Goal: Transaction & Acquisition: Purchase product/service

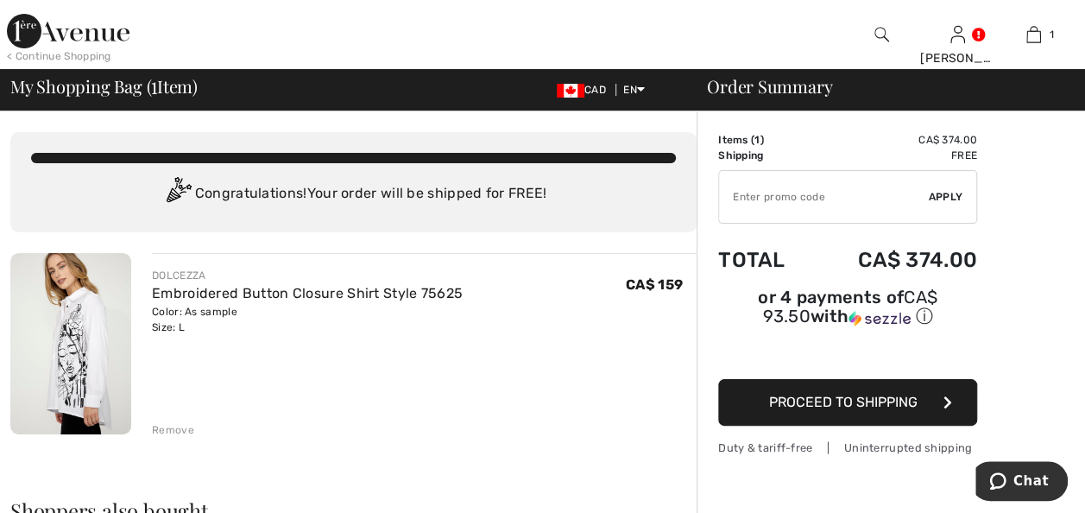
click at [174, 428] on div "Remove" at bounding box center [173, 430] width 42 height 16
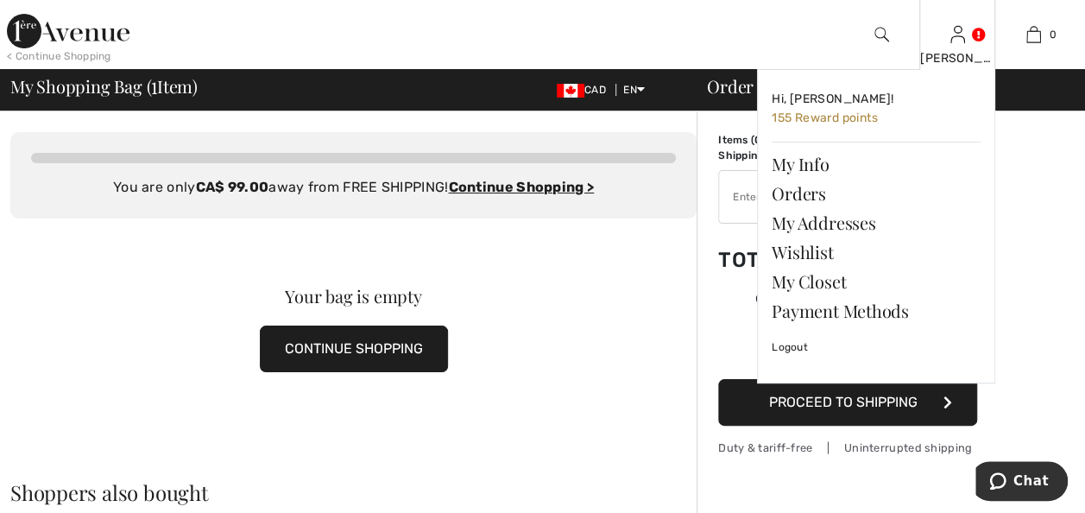
click at [965, 37] on div "[PERSON_NAME] Hi, [PERSON_NAME]! 155 Reward points My Info Orders My Addresses …" at bounding box center [957, 34] width 76 height 69
click at [800, 248] on link "Wishlist" at bounding box center [875, 251] width 209 height 29
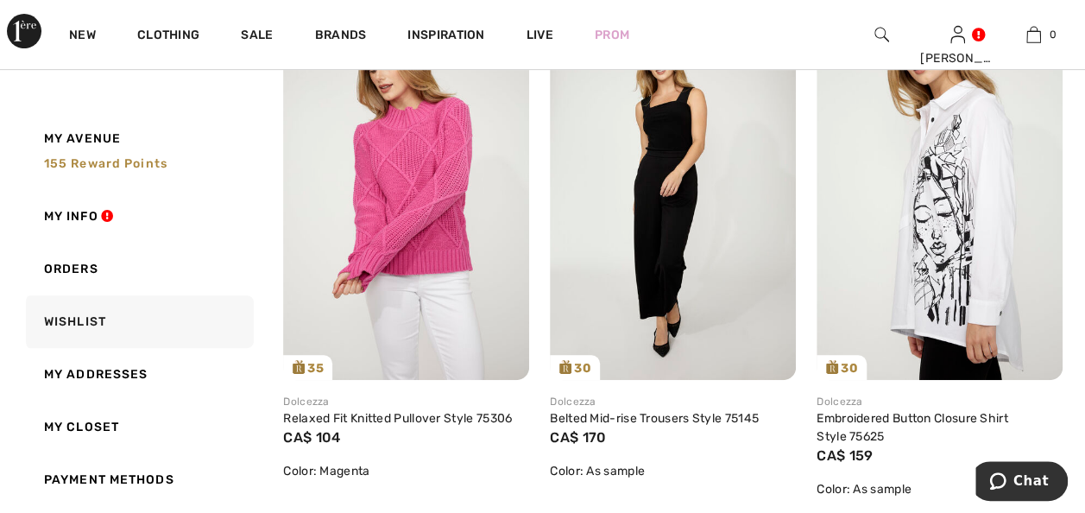
scroll to position [345, 0]
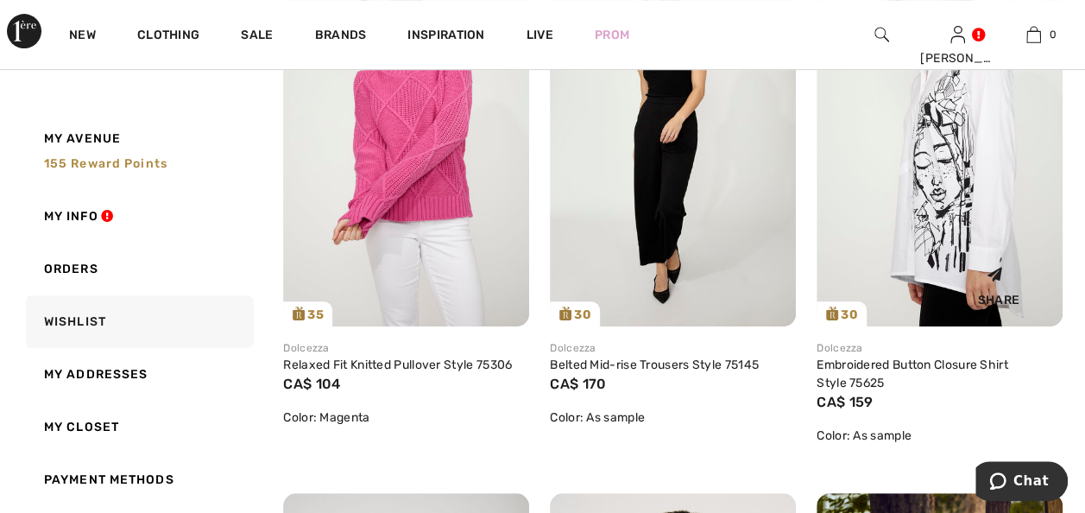
click at [943, 198] on img at bounding box center [939, 142] width 246 height 368
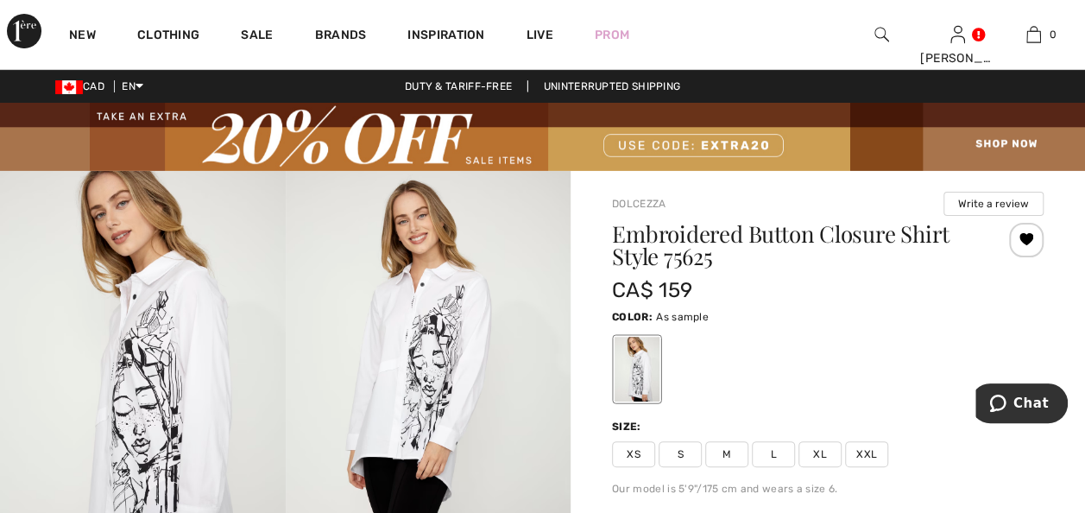
click at [817, 455] on span "XL" at bounding box center [819, 454] width 43 height 26
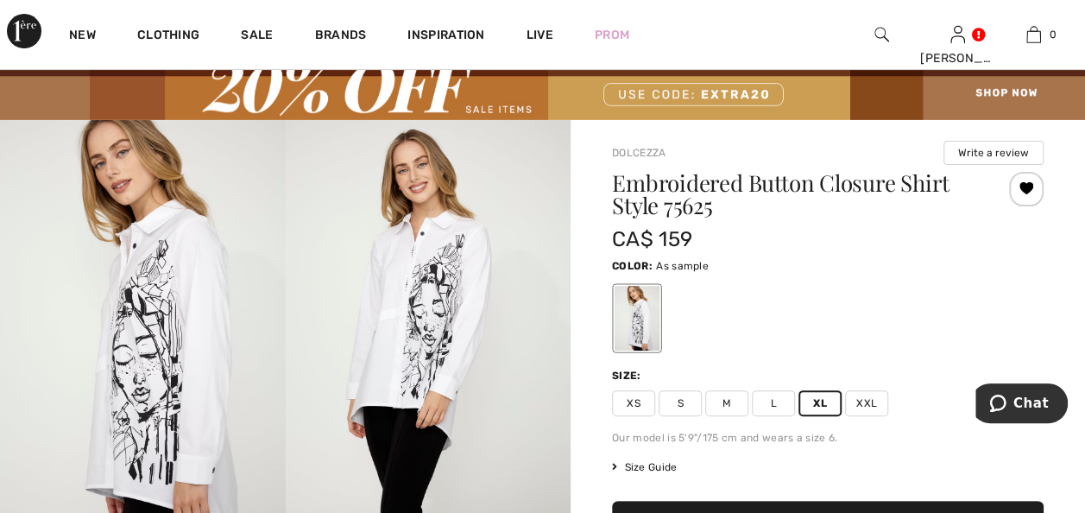
scroll to position [173, 0]
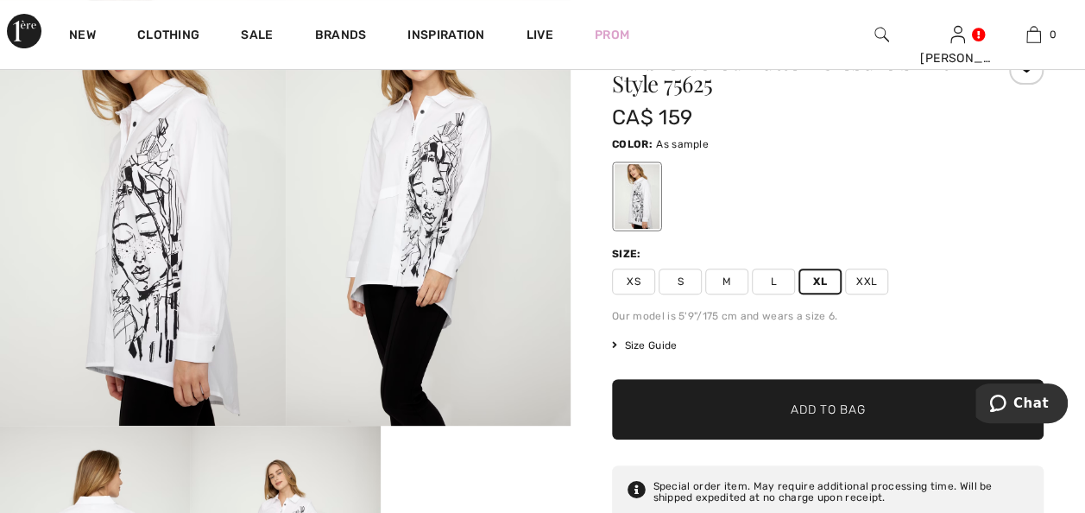
click at [817, 407] on span "Add to Bag" at bounding box center [827, 408] width 74 height 18
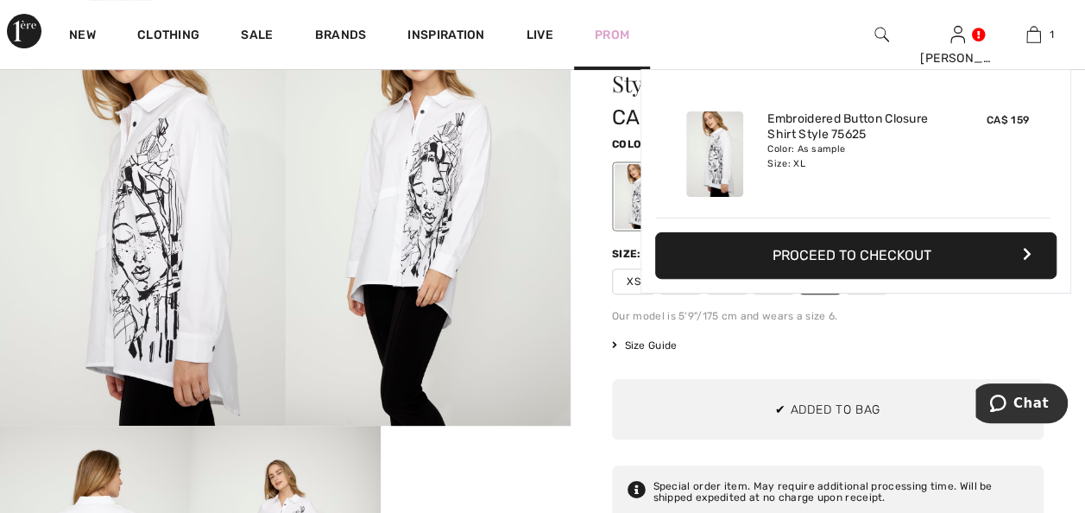
scroll to position [0, 0]
